Goal: Information Seeking & Learning: Learn about a topic

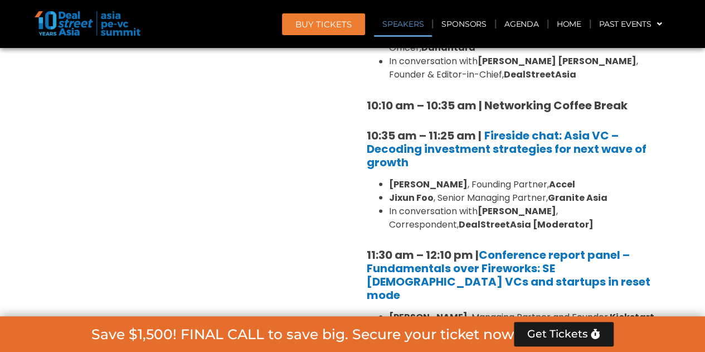
click at [400, 26] on link "Speakers" at bounding box center [403, 24] width 58 height 26
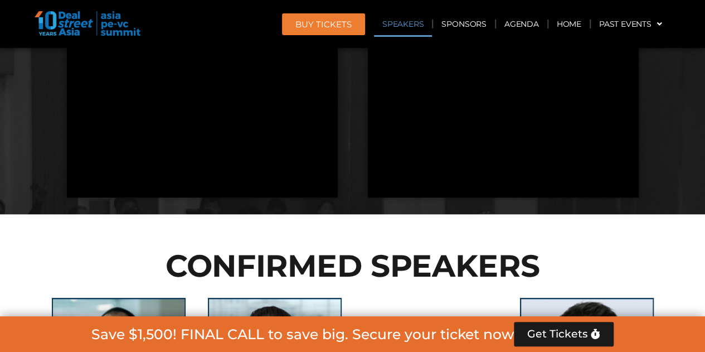
scroll to position [2676, 0]
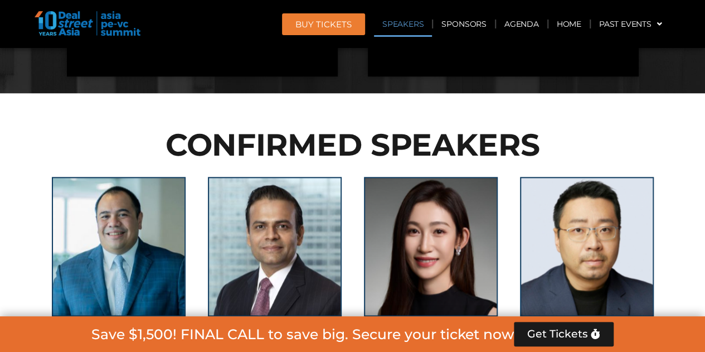
click at [294, 337] on link "[PERSON_NAME]" at bounding box center [274, 342] width 75 height 11
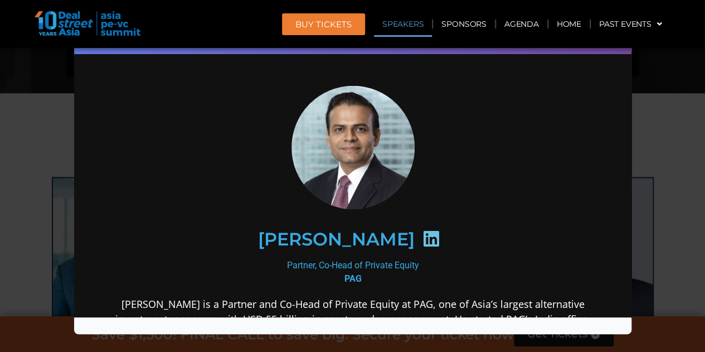
scroll to position [167, 0]
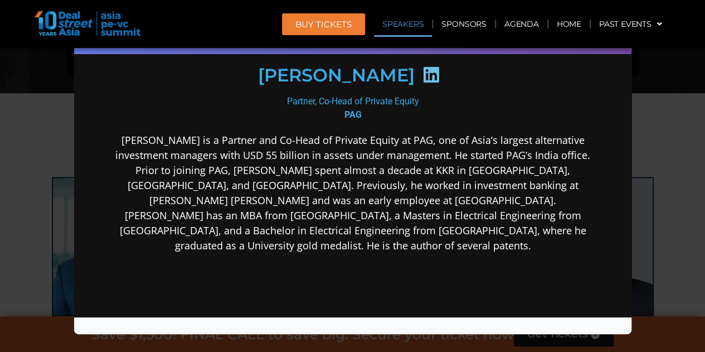
click at [660, 154] on div "Speaker Profile ×" at bounding box center [352, 176] width 705 height 352
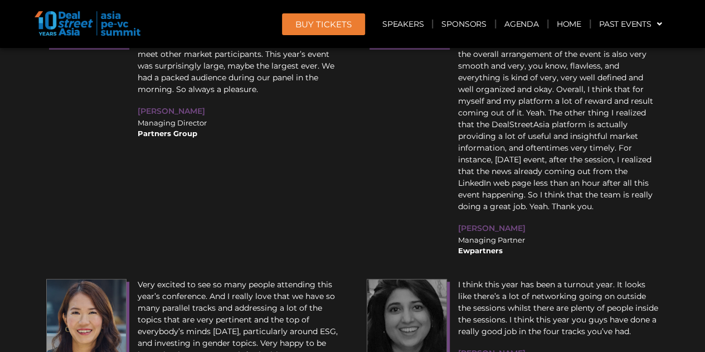
scroll to position [14848, 0]
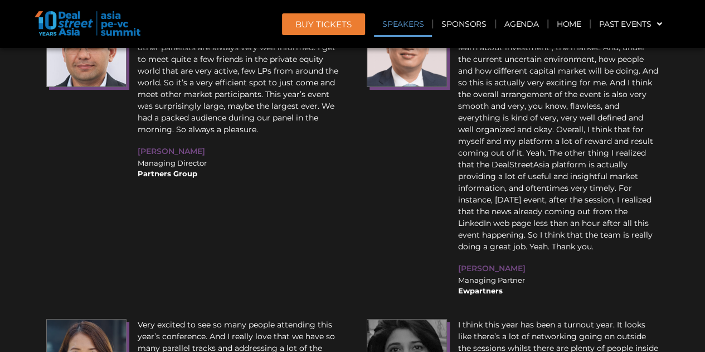
click at [402, 33] on link "Speakers" at bounding box center [403, 24] width 58 height 26
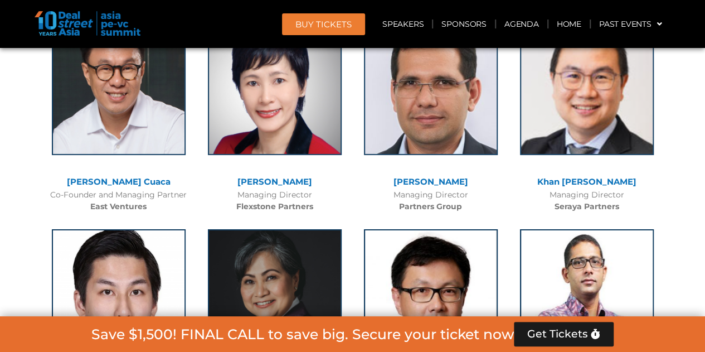
scroll to position [3576, 0]
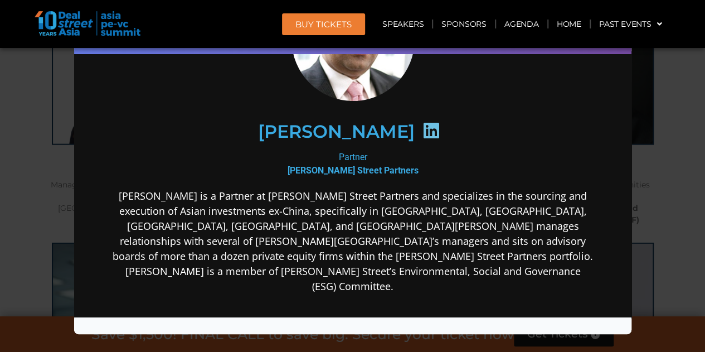
scroll to position [3521, 0]
click at [645, 128] on div "Speaker Profile ×" at bounding box center [352, 176] width 705 height 352
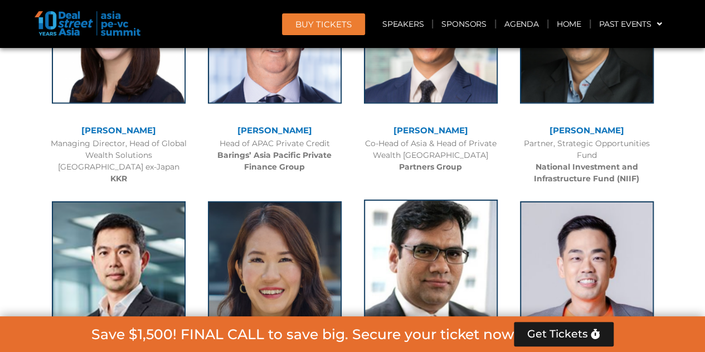
scroll to position [3632, 0]
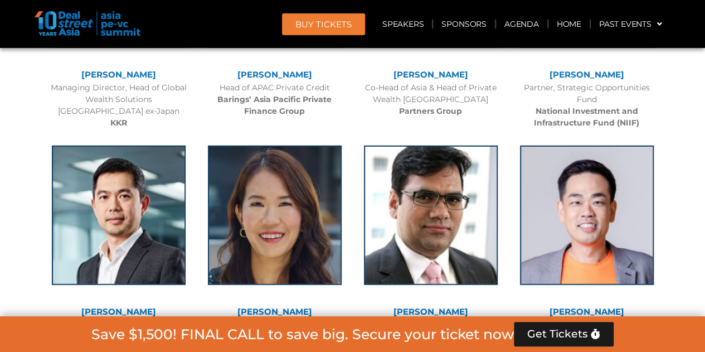
click at [281, 306] on link "[PERSON_NAME]" at bounding box center [274, 311] width 75 height 11
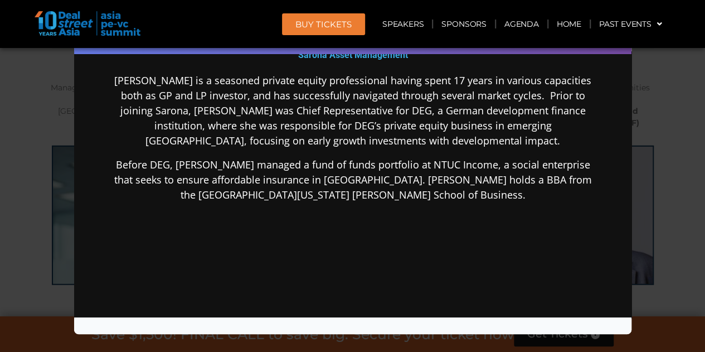
scroll to position [167, 0]
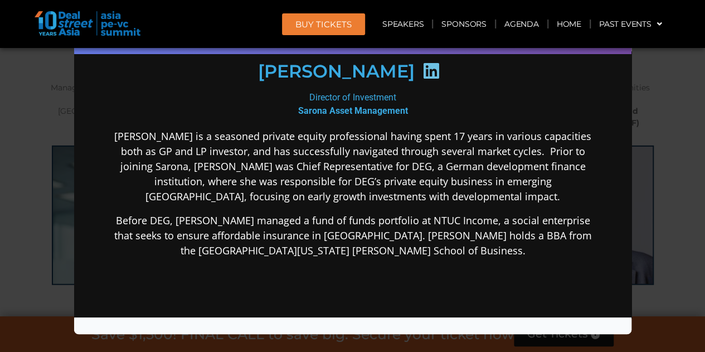
click at [660, 222] on div "Speaker Profile ×" at bounding box center [352, 176] width 705 height 352
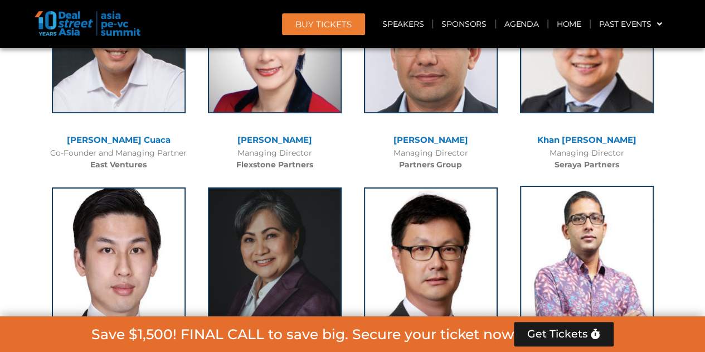
scroll to position [4078, 0]
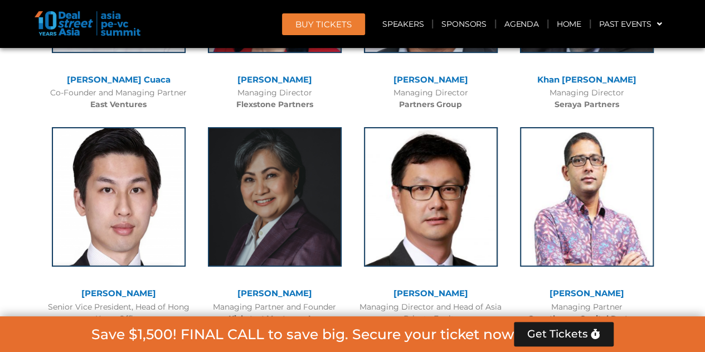
click at [124, 288] on link "[PERSON_NAME]" at bounding box center [118, 293] width 75 height 11
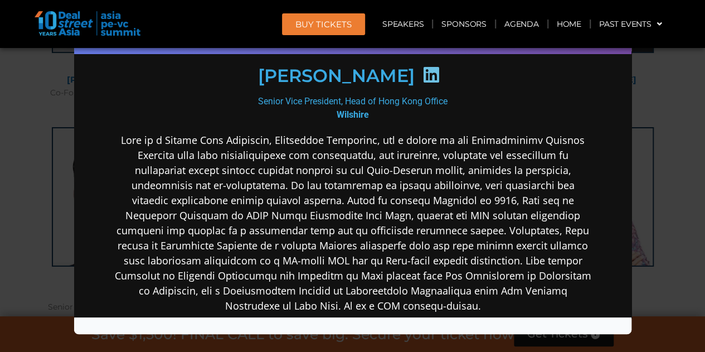
scroll to position [223, 0]
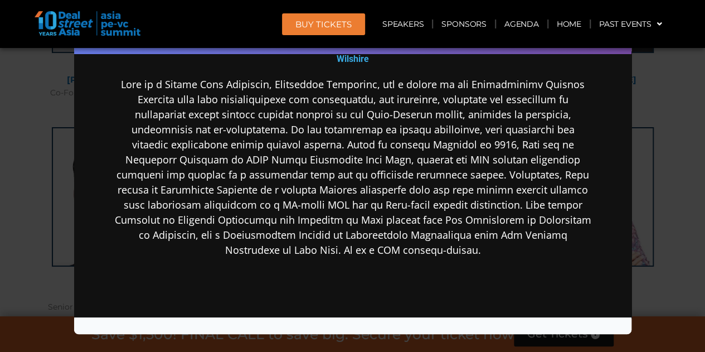
click at [665, 220] on div "Speaker Profile ×" at bounding box center [352, 176] width 705 height 352
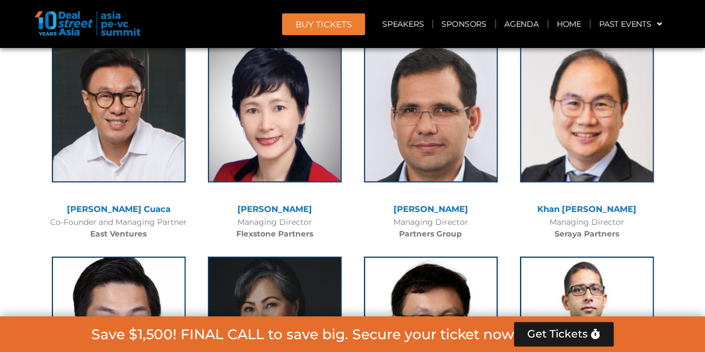
scroll to position [3967, 0]
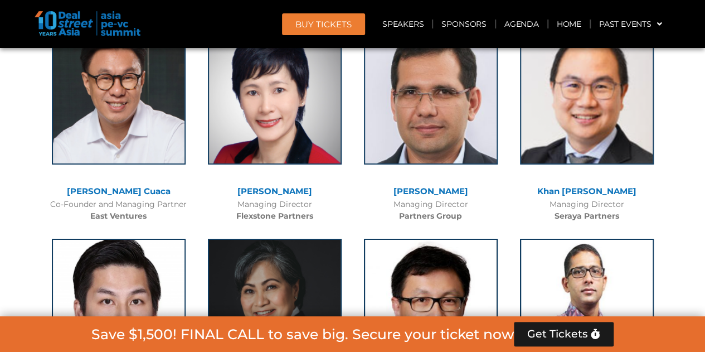
drag, startPoint x: 0, startPoint y: 7, endPoint x: 536, endPoint y: 123, distance: 548.5
click at [536, 198] on div "Managing Director Seraya Partners" at bounding box center [586, 209] width 145 height 23
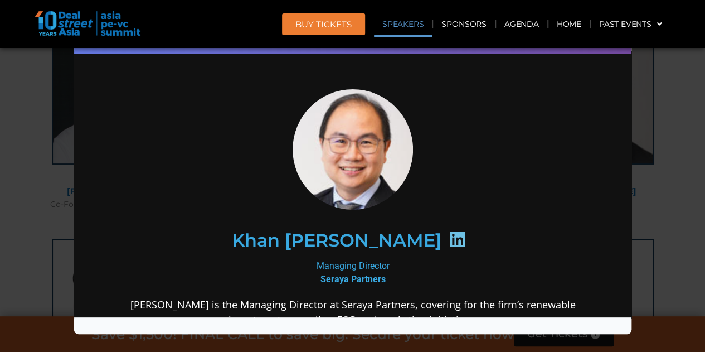
scroll to position [0, 0]
click at [402, 31] on link "Speakers" at bounding box center [403, 24] width 58 height 26
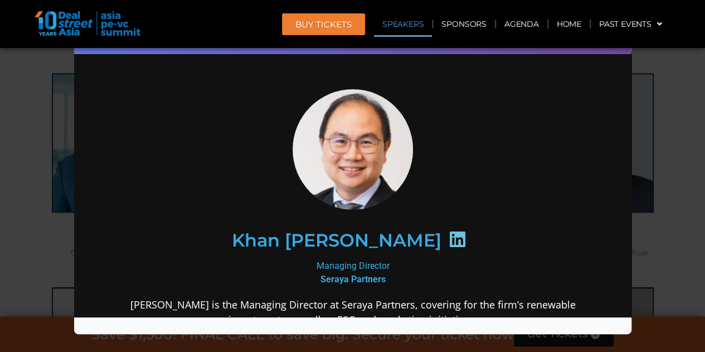
scroll to position [2676, 0]
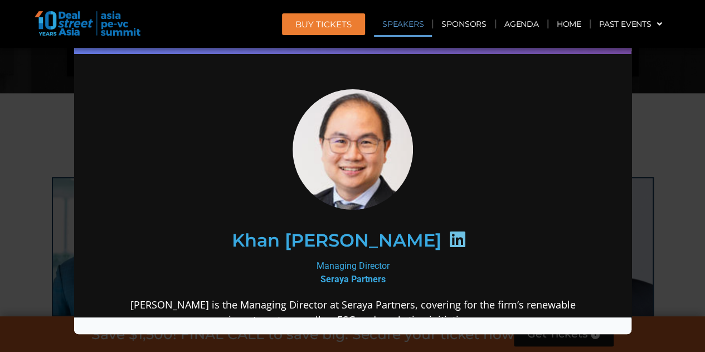
click at [658, 93] on div "Speaker Profile ×" at bounding box center [352, 176] width 705 height 352
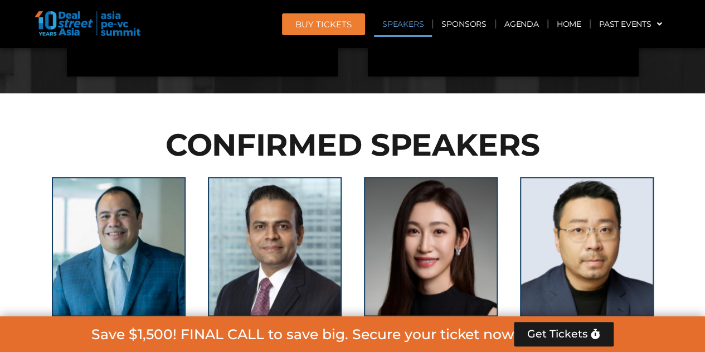
click at [408, 26] on link "Speakers" at bounding box center [403, 24] width 58 height 26
click at [466, 24] on link "Sponsors" at bounding box center [463, 24] width 61 height 26
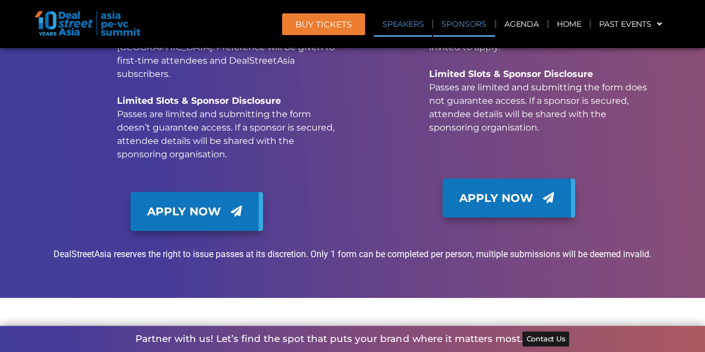
click at [420, 27] on link "Speakers" at bounding box center [403, 24] width 58 height 26
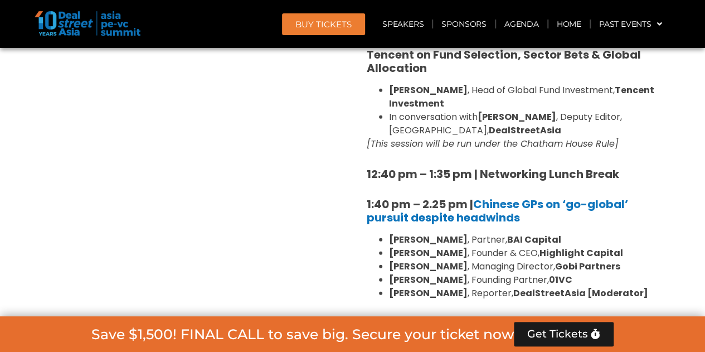
scroll to position [1337, 0]
